Goal: Transaction & Acquisition: Purchase product/service

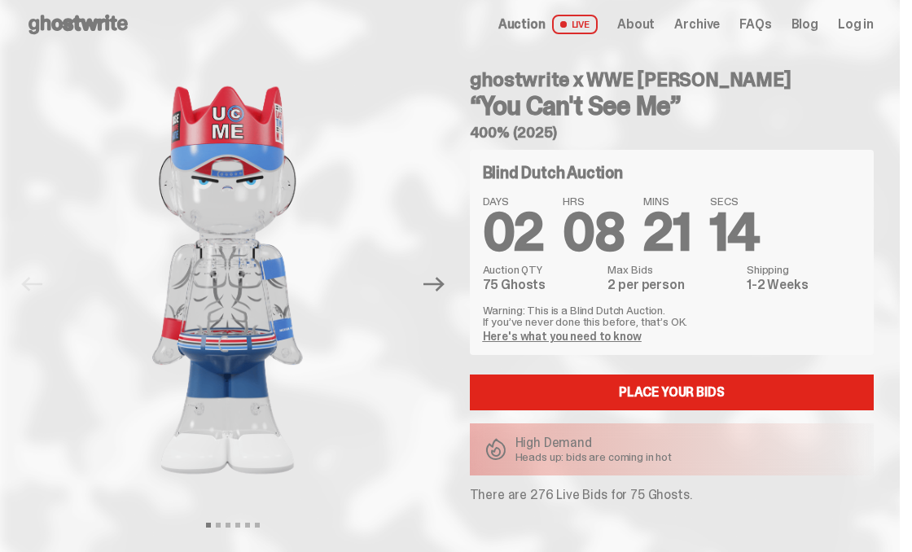
scroll to position [12, 0]
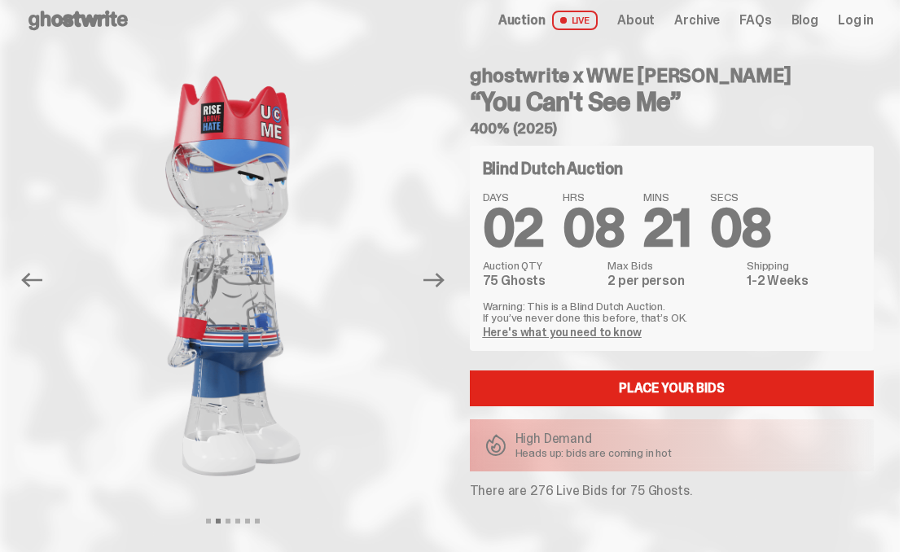
click at [594, 329] on link "Here's what you need to know" at bounding box center [562, 332] width 159 height 15
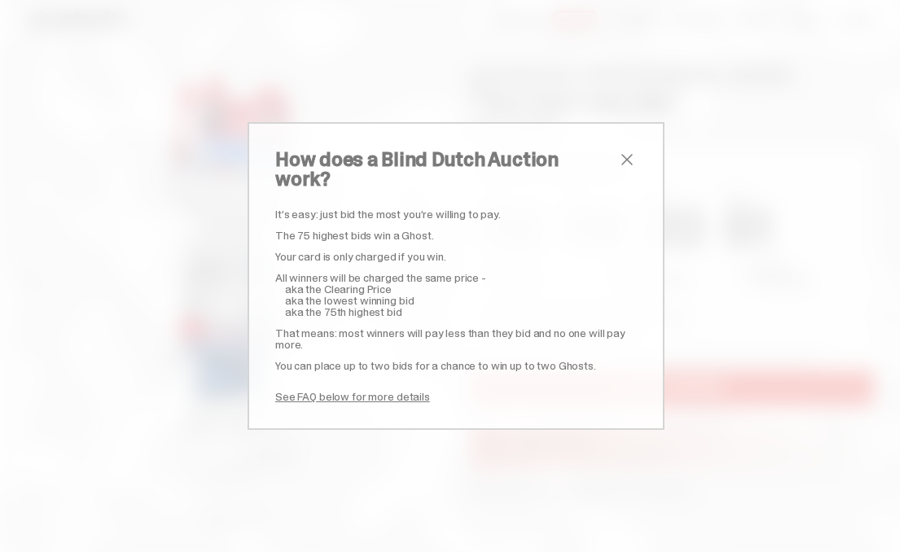
click at [631, 169] on span "close" at bounding box center [627, 160] width 20 height 20
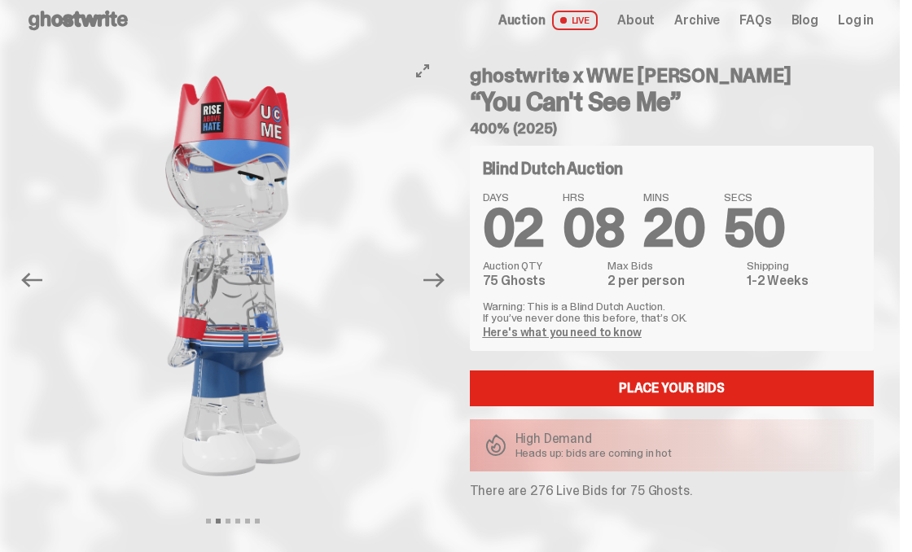
click at [399, 280] on img at bounding box center [234, 276] width 358 height 446
click at [538, 20] on span "Auction" at bounding box center [521, 20] width 47 height 13
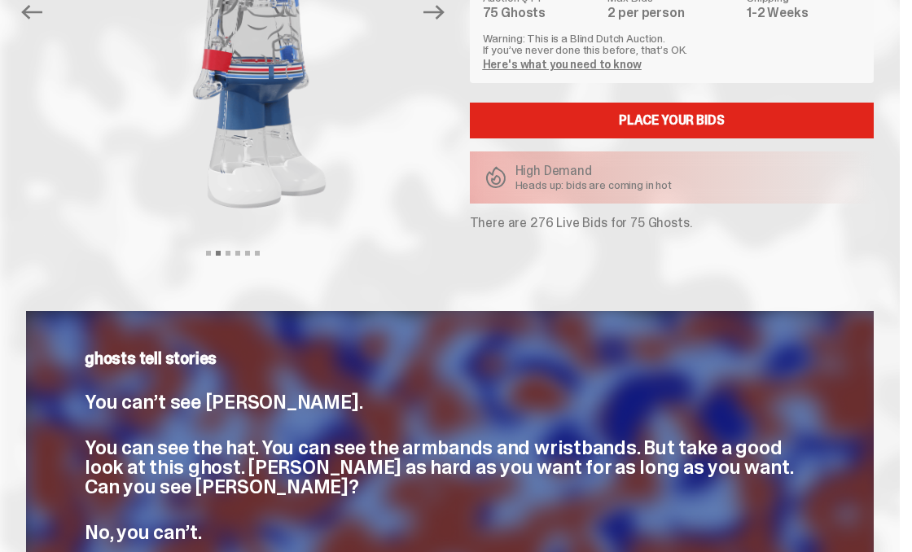
scroll to position [288, 0]
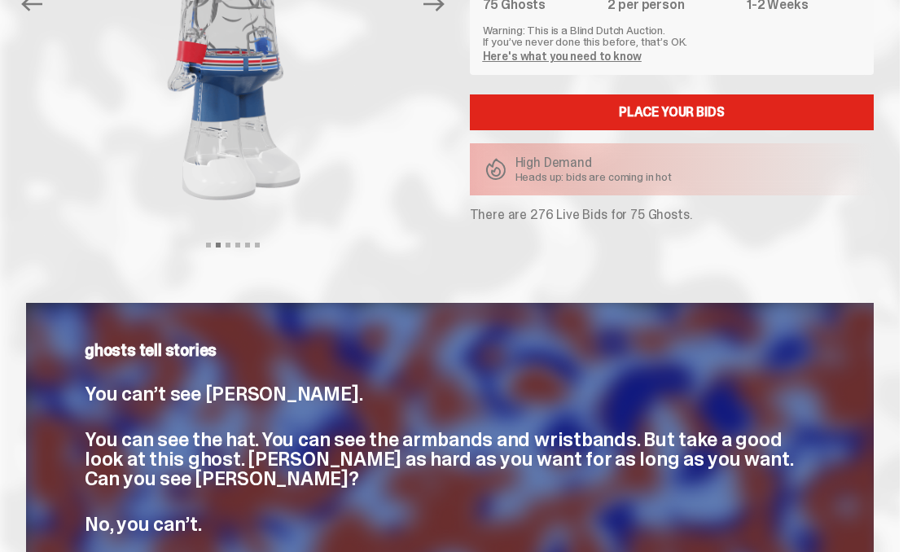
click at [342, 396] on p "You can’t see [PERSON_NAME]." at bounding box center [450, 394] width 730 height 20
click at [33, 0] on icon "Previous" at bounding box center [31, 3] width 21 height 21
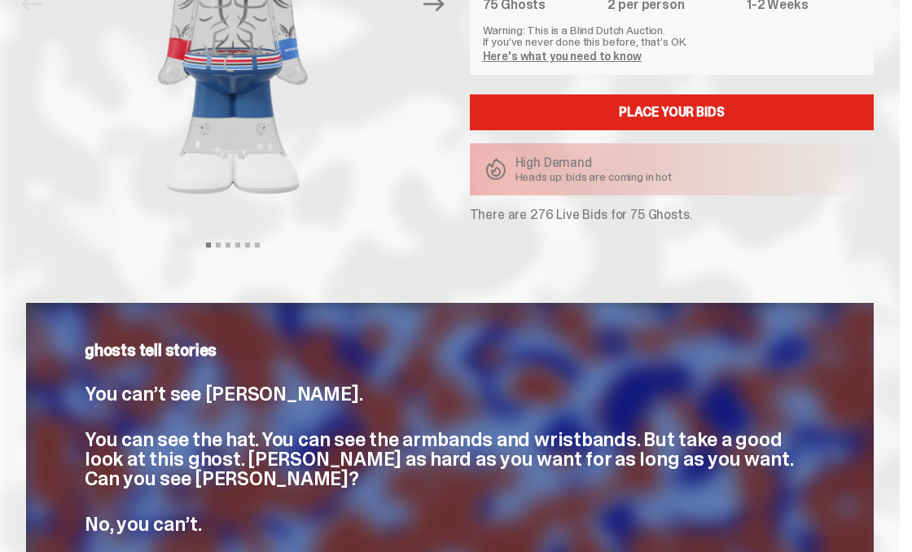
click at [129, 112] on img at bounding box center [234, 0] width 358 height 446
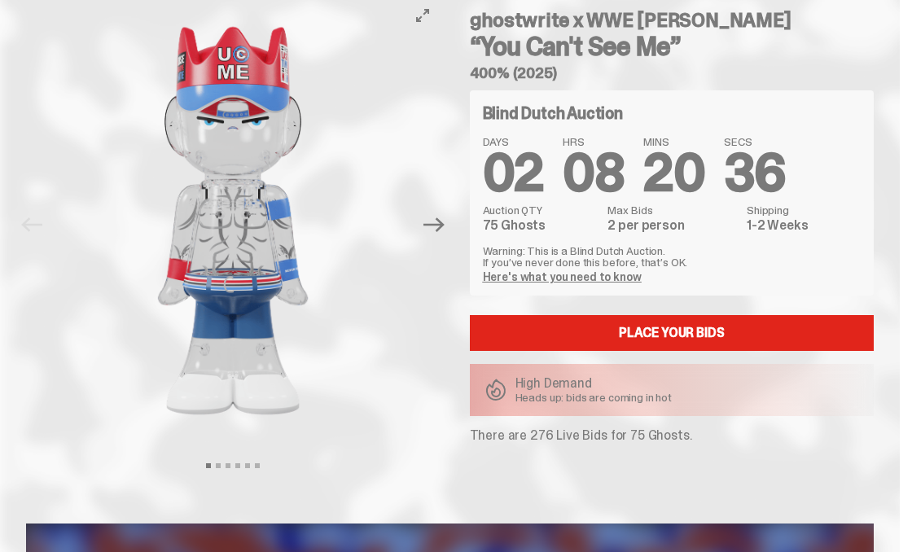
scroll to position [0, 0]
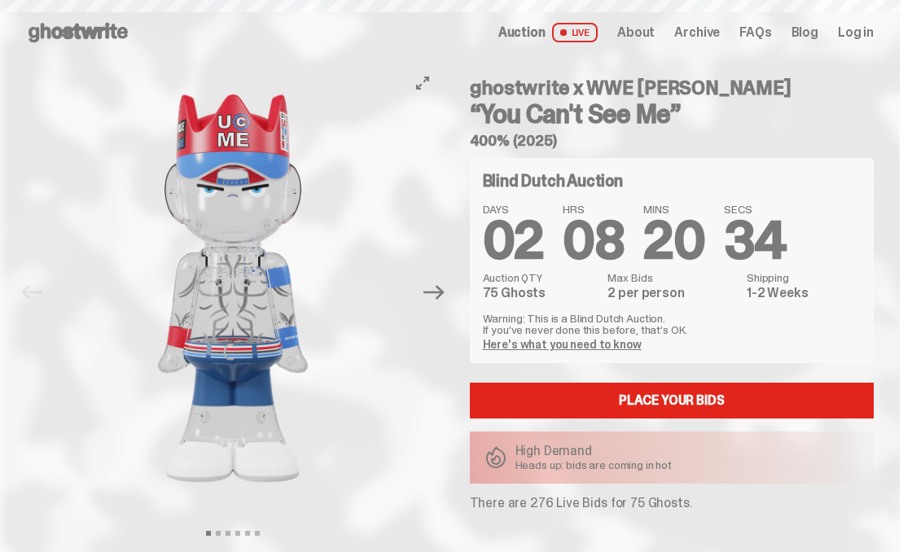
scroll to position [12, 0]
